Goal: Task Accomplishment & Management: Use online tool/utility

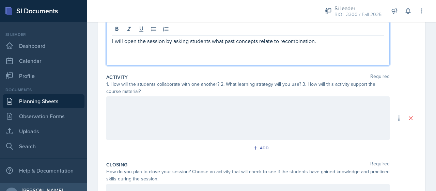
scroll to position [99, 0]
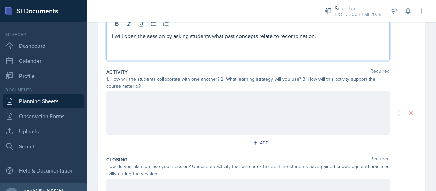
click at [187, 107] on div at bounding box center [248, 113] width 284 height 44
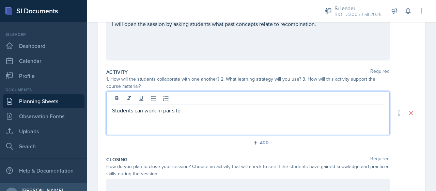
click at [231, 108] on p "Students can work in pairs to" at bounding box center [248, 110] width 272 height 8
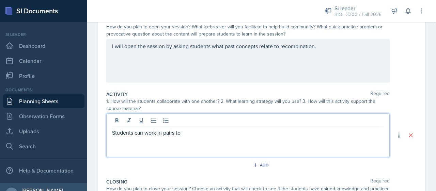
scroll to position [76, 0]
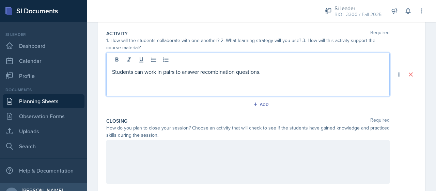
click at [166, 144] on p at bounding box center [248, 147] width 272 height 8
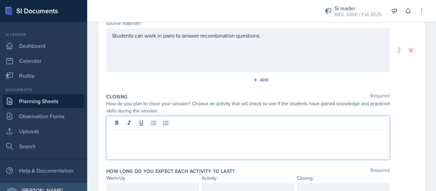
scroll to position [194, 0]
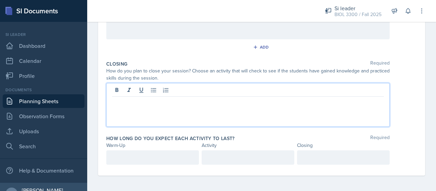
click at [148, 154] on p at bounding box center [152, 157] width 81 height 8
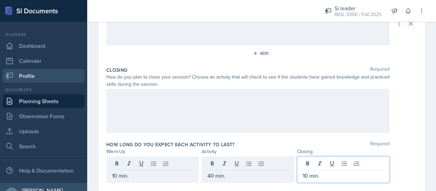
scroll to position [188, 0]
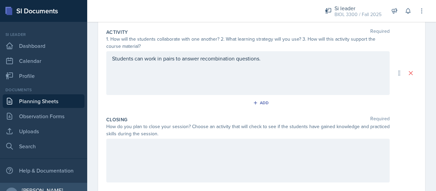
click at [166, 81] on div "Students can work in pairs to answer recombination questions." at bounding box center [248, 73] width 284 height 44
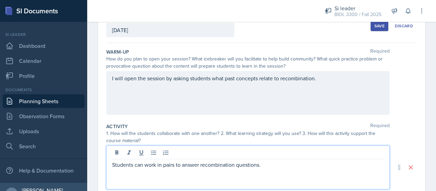
scroll to position [45, 0]
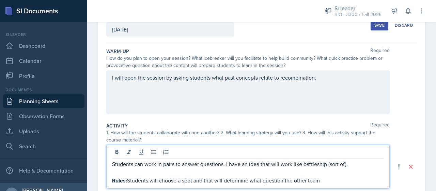
click at [170, 164] on p "Students can work in pairs to answer questions. I have an idea that will work l…" at bounding box center [248, 164] width 272 height 8
